Goal: Information Seeking & Learning: Learn about a topic

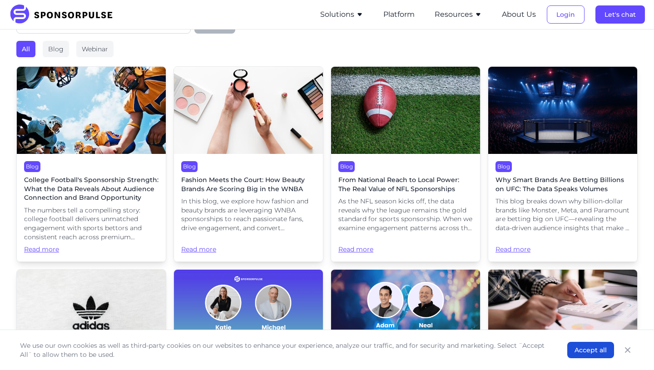
scroll to position [170, 0]
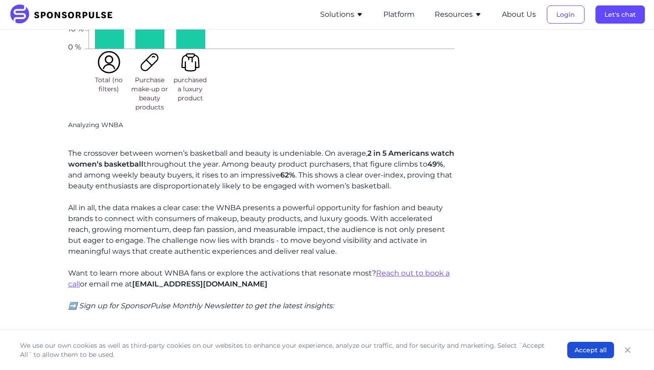
scroll to position [763, 0]
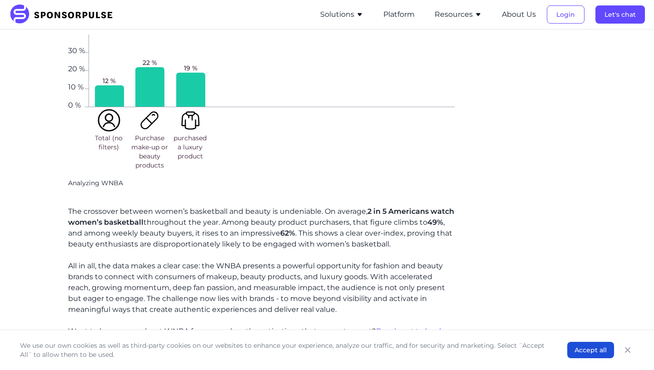
click at [67, 19] on img at bounding box center [64, 15] width 110 height 20
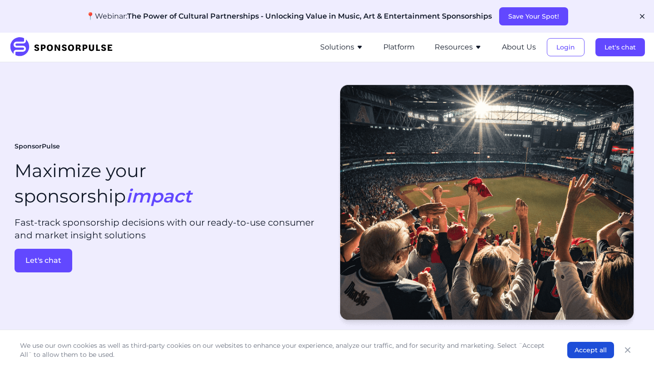
click at [357, 46] on icon "button" at bounding box center [359, 47] width 7 height 7
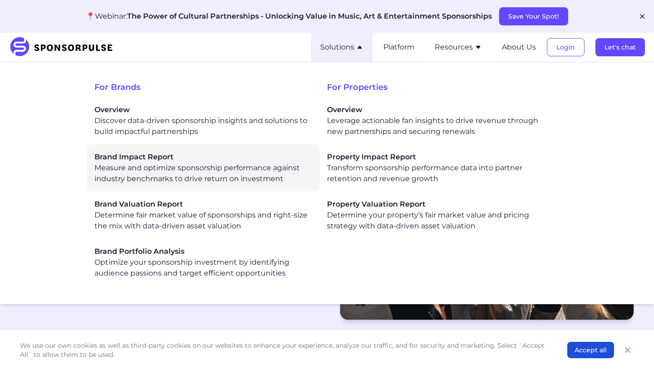
click at [142, 180] on div "Brand Impact Report Measure and optimize sponsorship performance against indust…" at bounding box center [203, 168] width 218 height 33
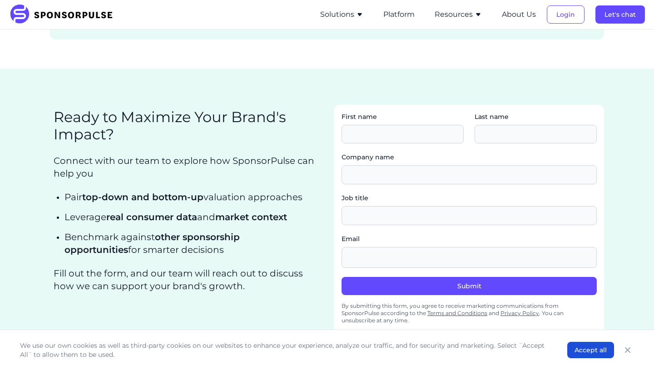
scroll to position [1558, 0]
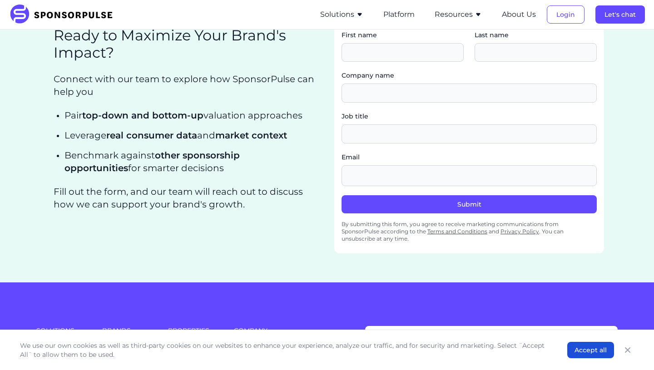
click at [339, 16] on button "Solutions" at bounding box center [341, 14] width 43 height 11
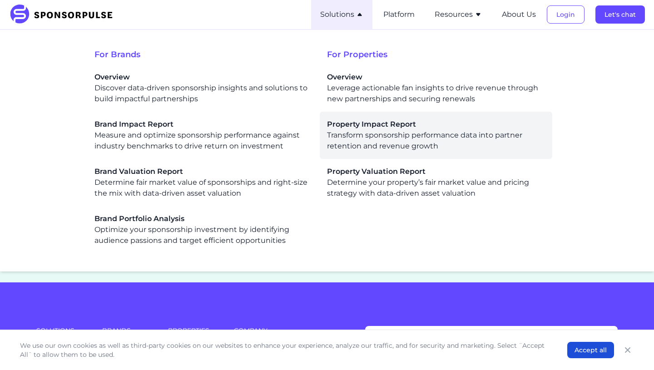
click at [373, 124] on span "Property Impact Report" at bounding box center [436, 124] width 218 height 11
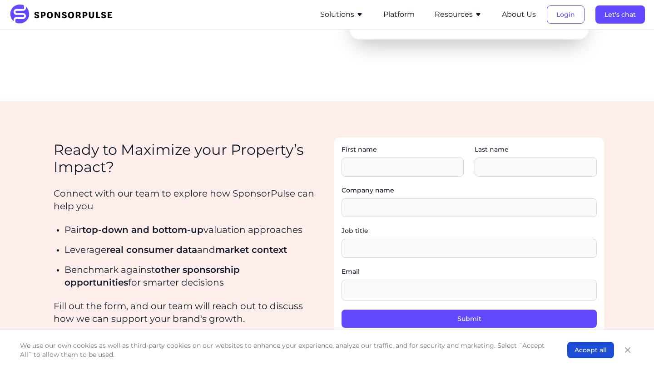
scroll to position [1250, 0]
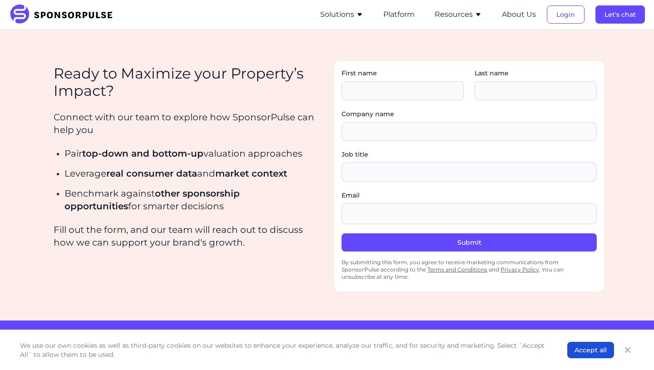
click at [346, 14] on button "Solutions" at bounding box center [341, 14] width 43 height 11
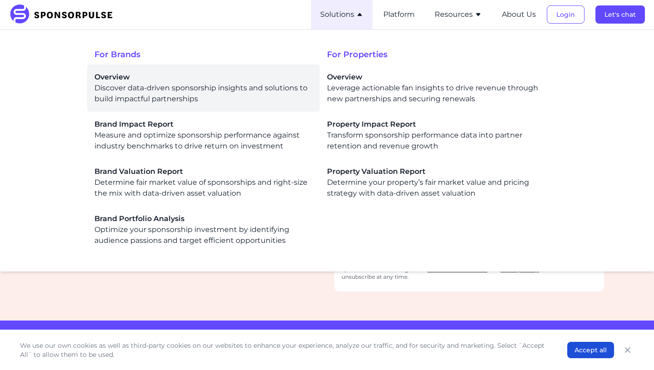
click at [208, 93] on div "Overview Discover data-driven sponsorship insights and solutions to build impac…" at bounding box center [203, 88] width 218 height 33
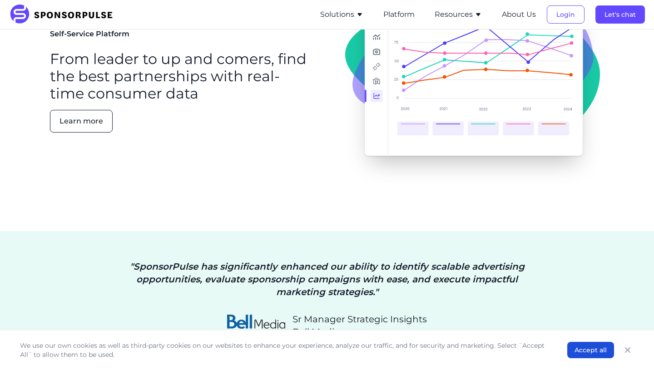
scroll to position [1350, 0]
